Goal: Transaction & Acquisition: Purchase product/service

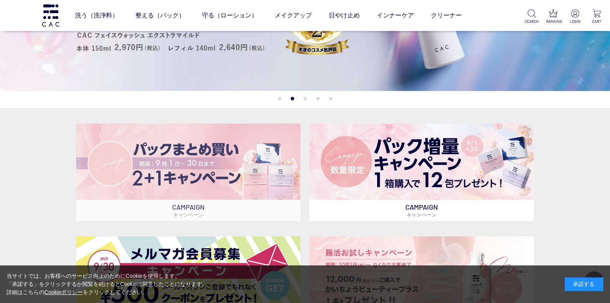
scroll to position [155, 0]
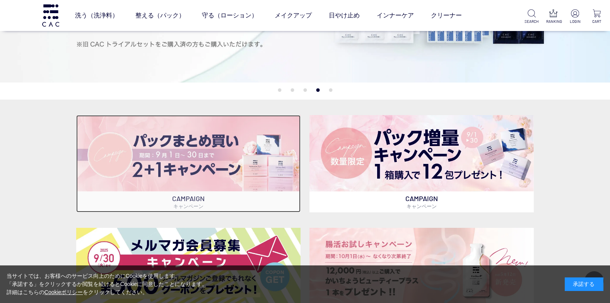
click at [225, 183] on img at bounding box center [188, 153] width 225 height 76
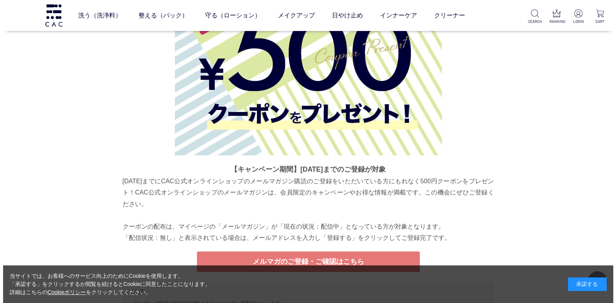
scroll to position [2009, 0]
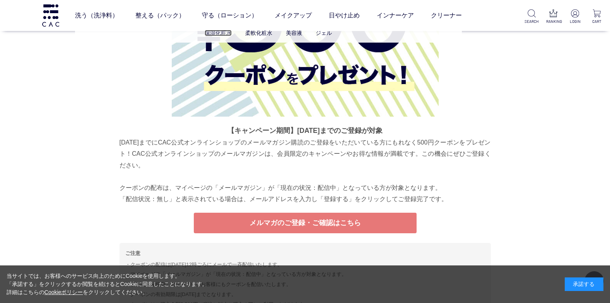
click at [218, 32] on link "保湿化粧水" at bounding box center [218, 33] width 27 height 6
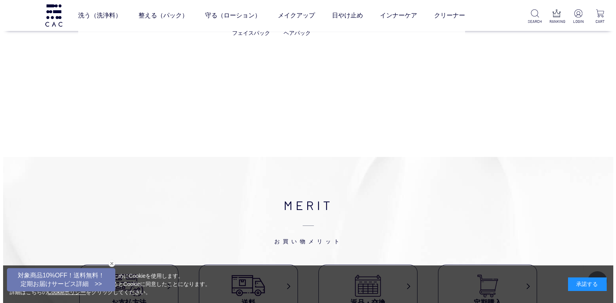
scroll to position [348, 0]
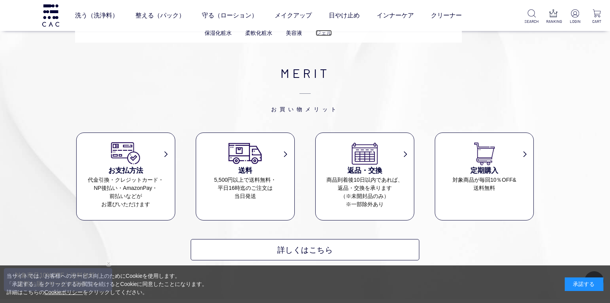
click at [320, 34] on link "ジェル" at bounding box center [324, 33] width 16 height 6
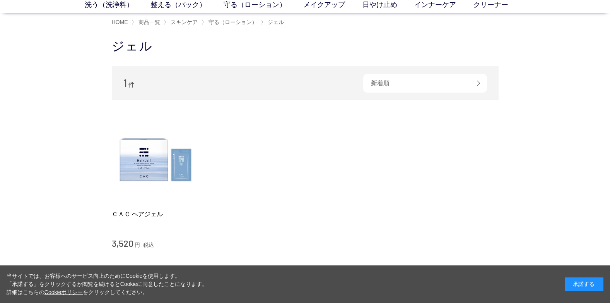
scroll to position [116, 0]
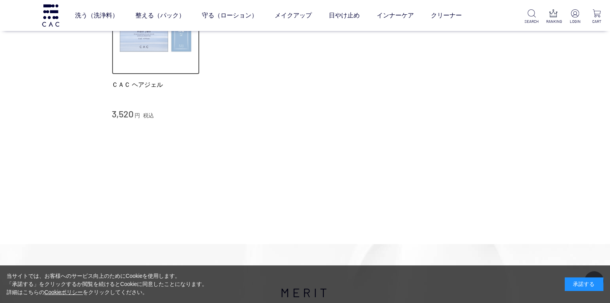
click at [164, 43] on img at bounding box center [156, 30] width 88 height 88
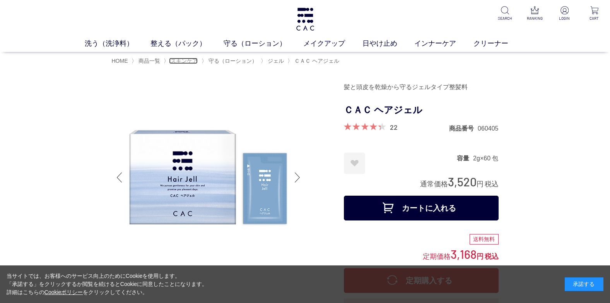
click at [175, 60] on span "スキンケア" at bounding box center [184, 61] width 27 height 6
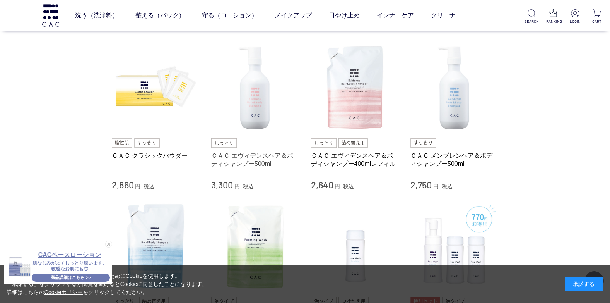
scroll to position [426, 0]
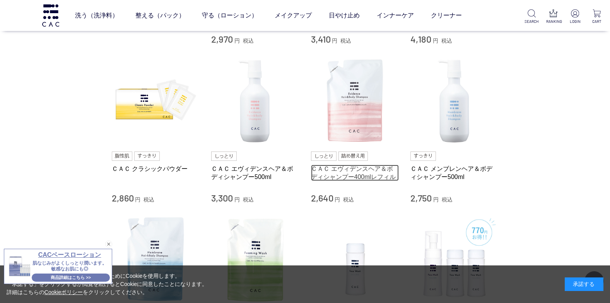
click at [336, 172] on link "ＣＡＣ エヴィデンスヘア＆ボディシャンプー400mlレフィル" at bounding box center [355, 173] width 88 height 17
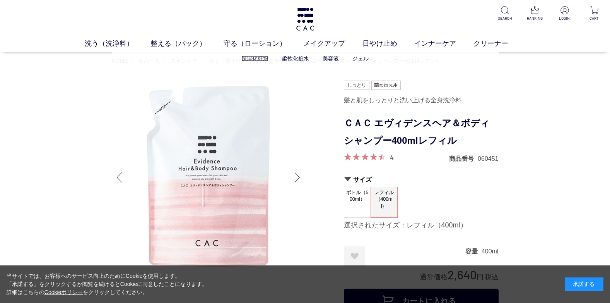
click at [243, 59] on link "保湿化粧水" at bounding box center [255, 58] width 27 height 6
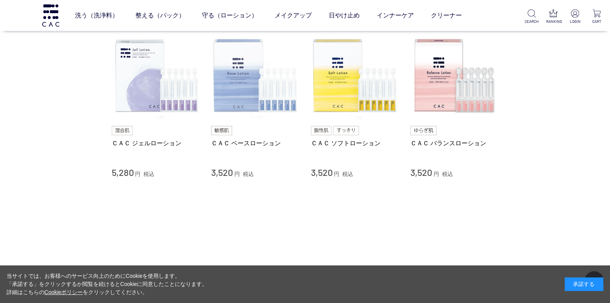
scroll to position [77, 0]
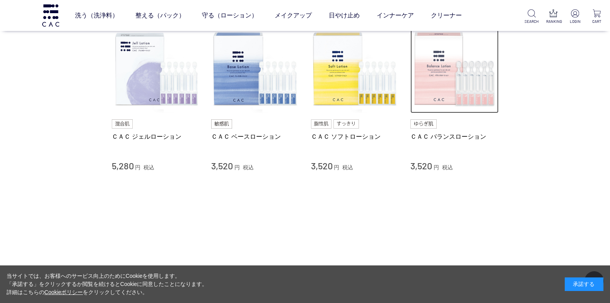
click at [423, 103] on img at bounding box center [455, 69] width 88 height 88
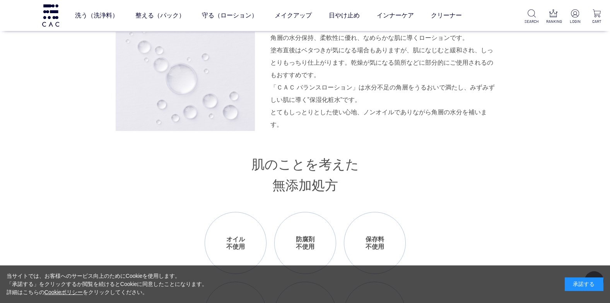
scroll to position [813, 0]
